Goal: Book appointment/travel/reservation

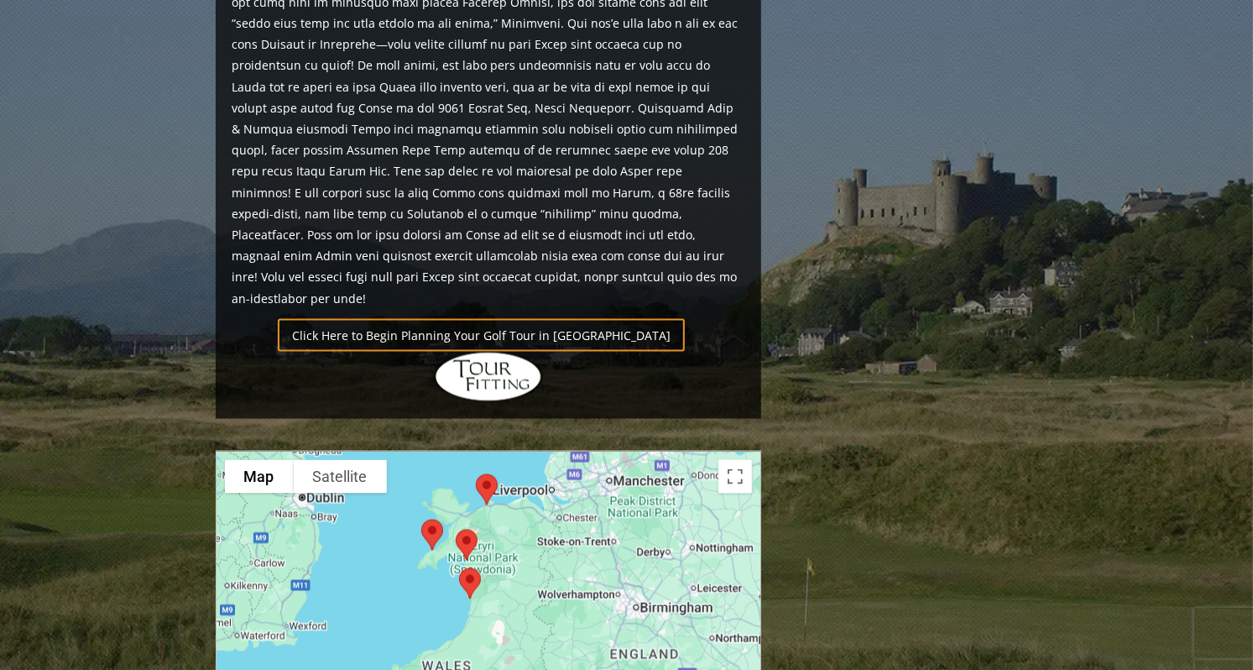
scroll to position [1355, 0]
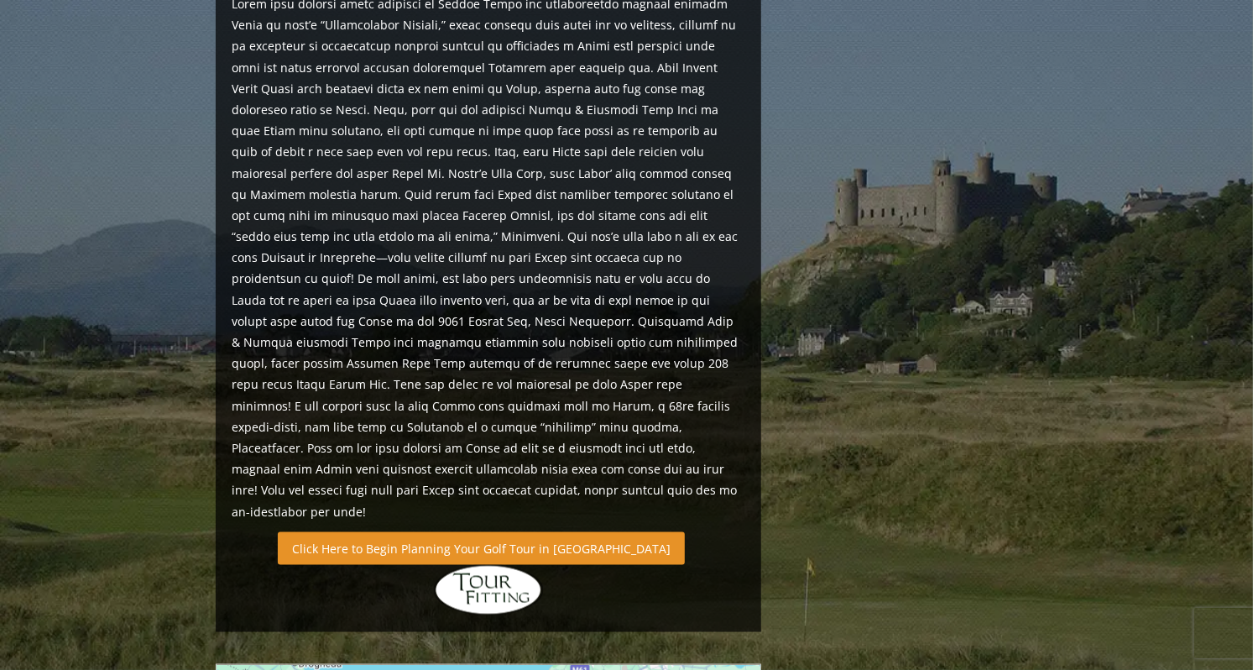
click at [419, 532] on link "Click Here to Begin Planning Your Golf Tour in Wales" at bounding box center [481, 548] width 407 height 33
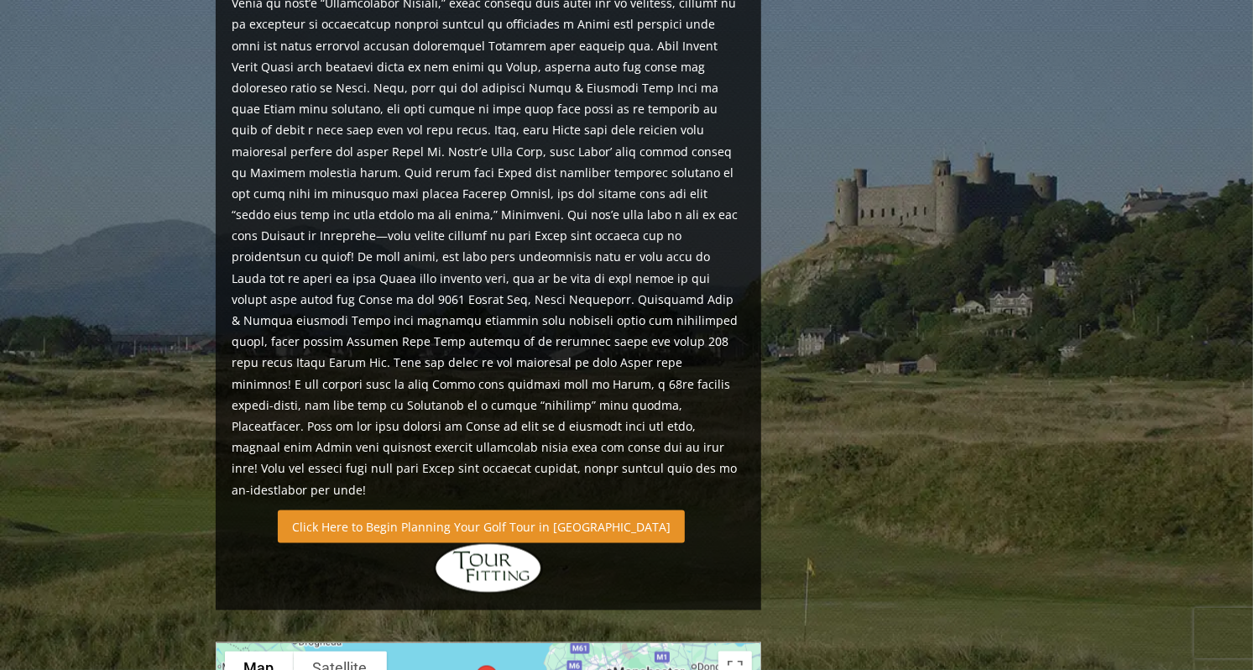
scroll to position [1195, 0]
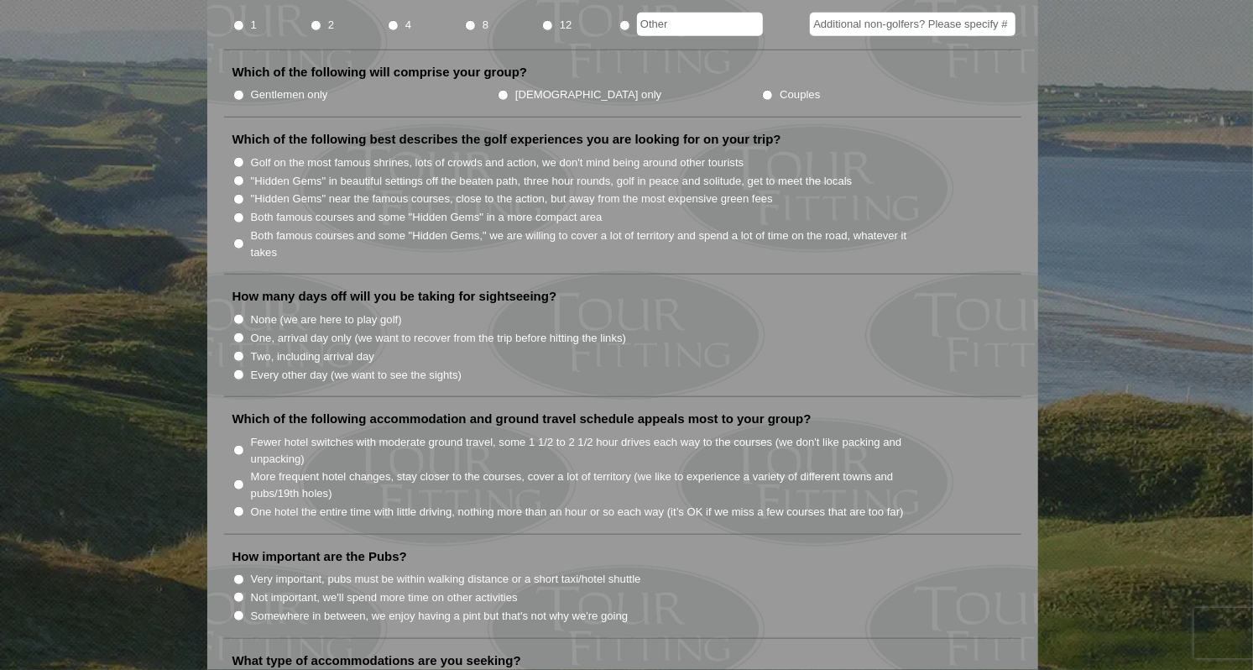
scroll to position [810, 0]
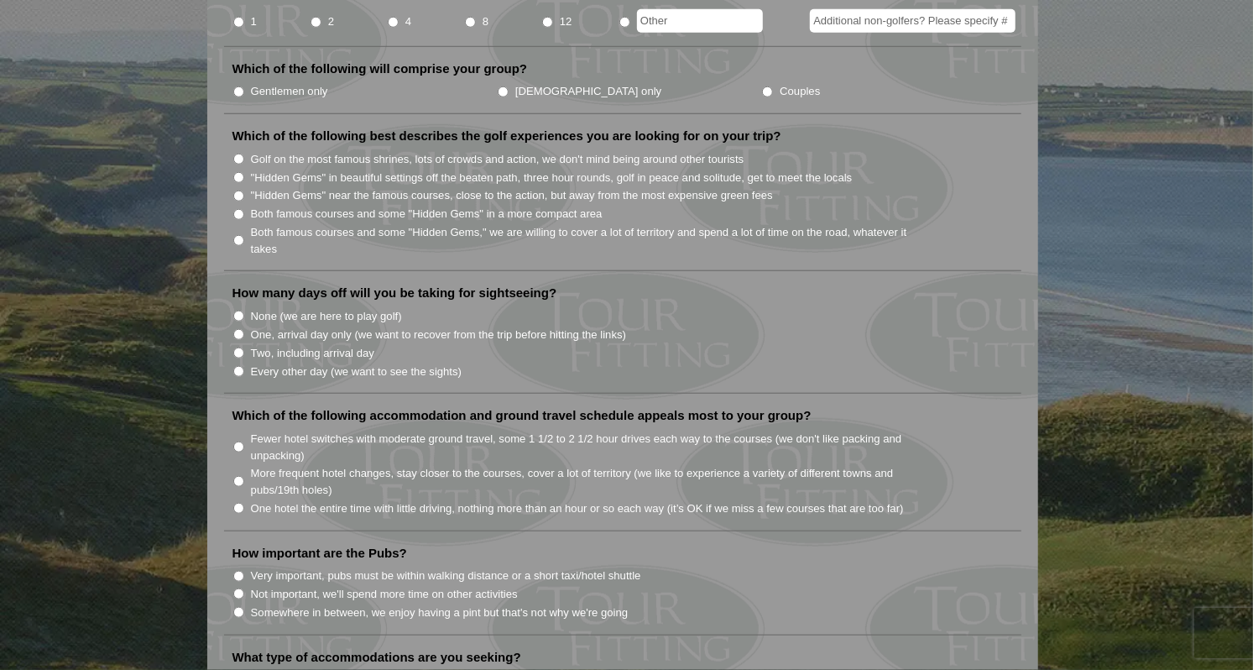
click at [1089, 580] on section "Welcome to Tour Fitting SM ! This feature, unique and original to Hidden Links,…" at bounding box center [626, 568] width 1253 height 2494
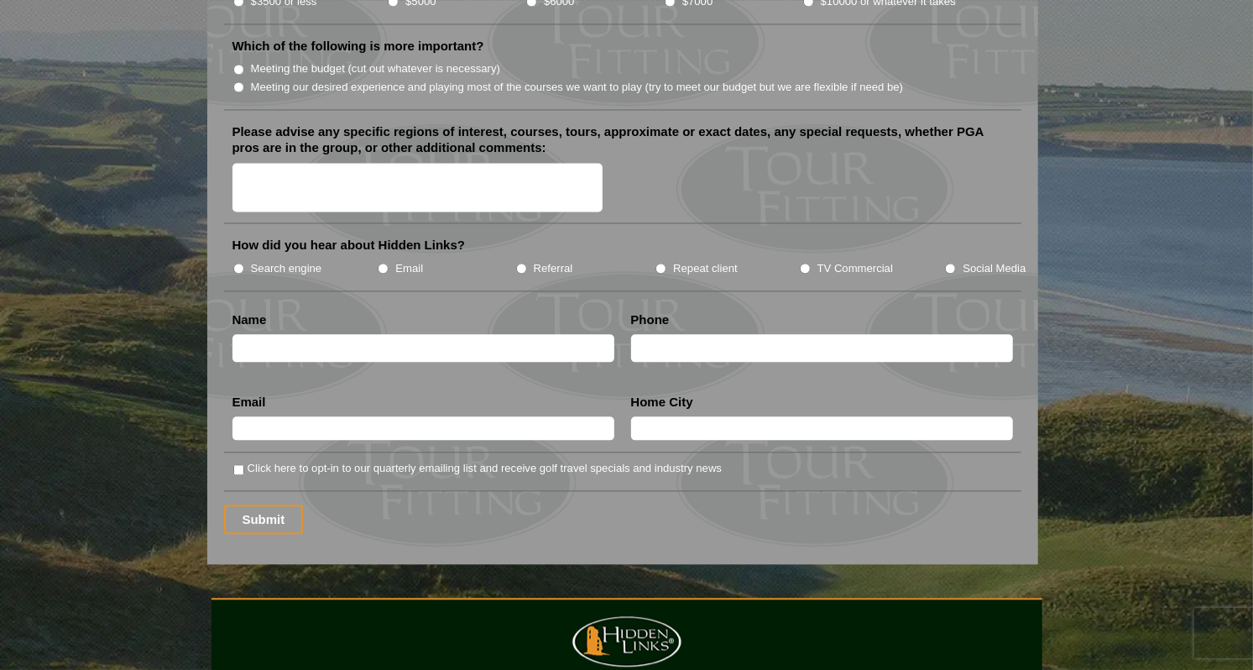
scroll to position [2028, 0]
